Goal: Task Accomplishment & Management: Manage account settings

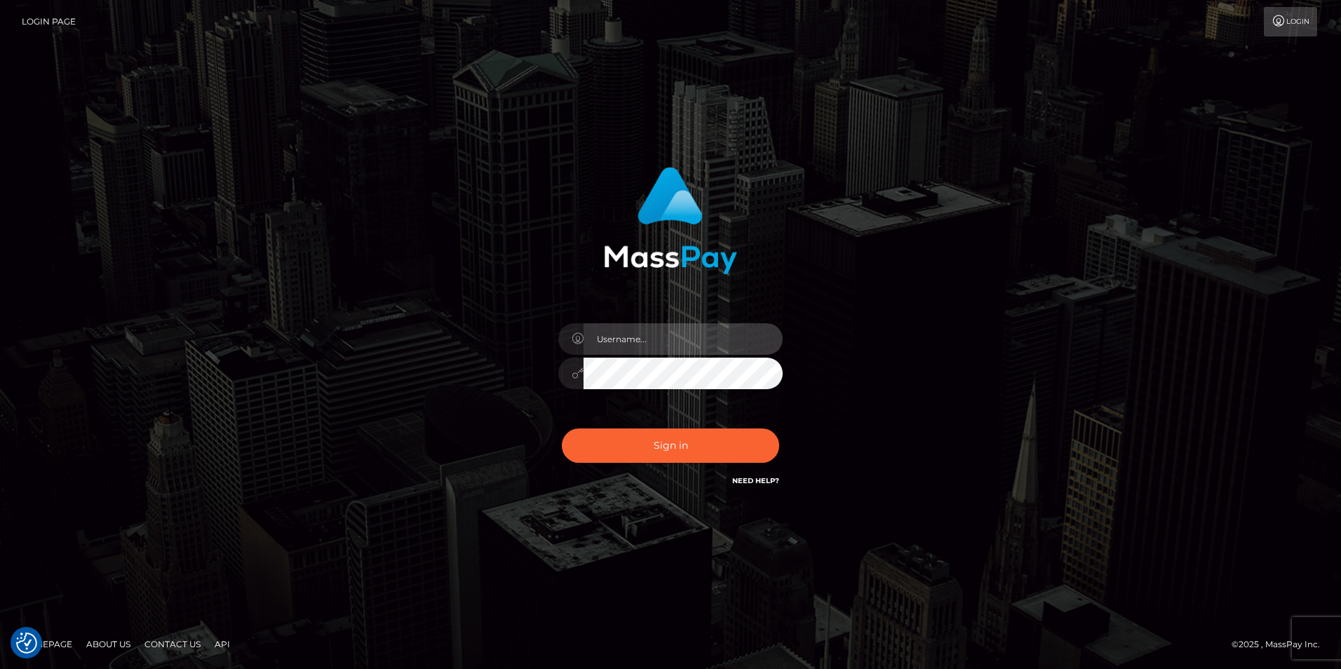
click at [678, 343] on input "text" at bounding box center [683, 339] width 199 height 32
type input "XeniaM"
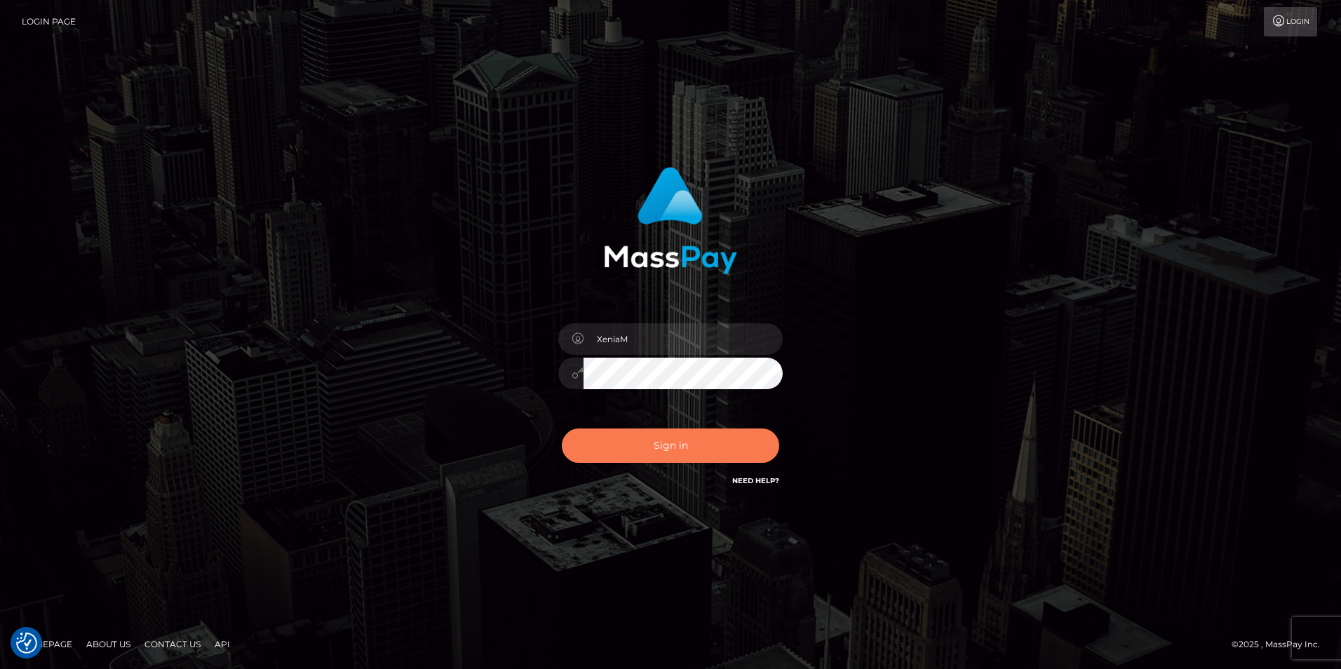
click at [666, 451] on button "Sign in" at bounding box center [670, 446] width 217 height 34
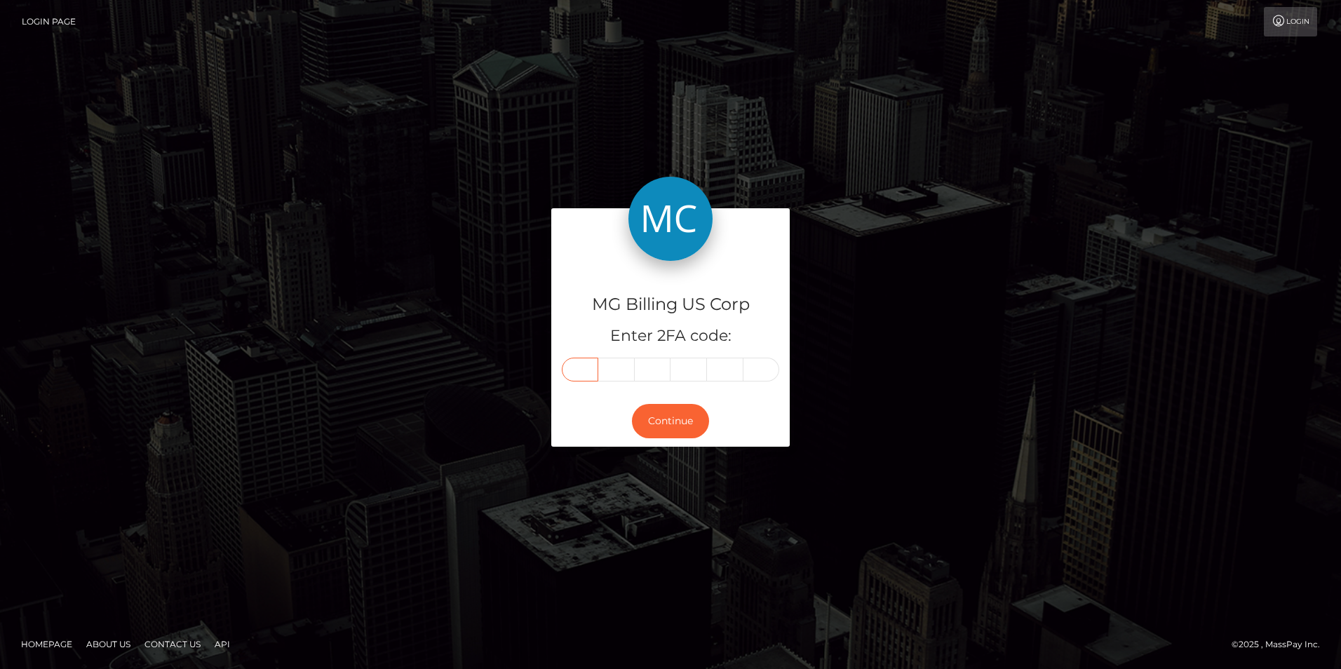
click at [580, 372] on input "text" at bounding box center [580, 370] width 36 height 24
type input "4"
type input "5"
type input "0"
type input "1"
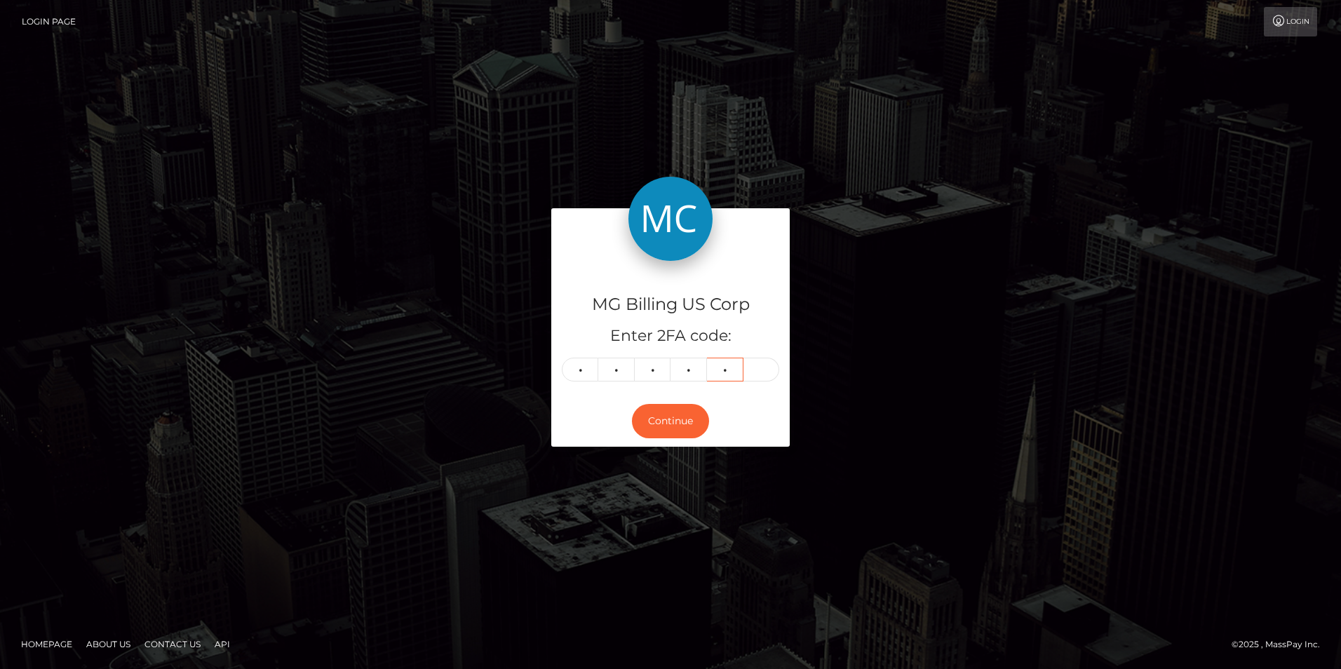
type input "0"
type input "4"
